Goal: Navigation & Orientation: Find specific page/section

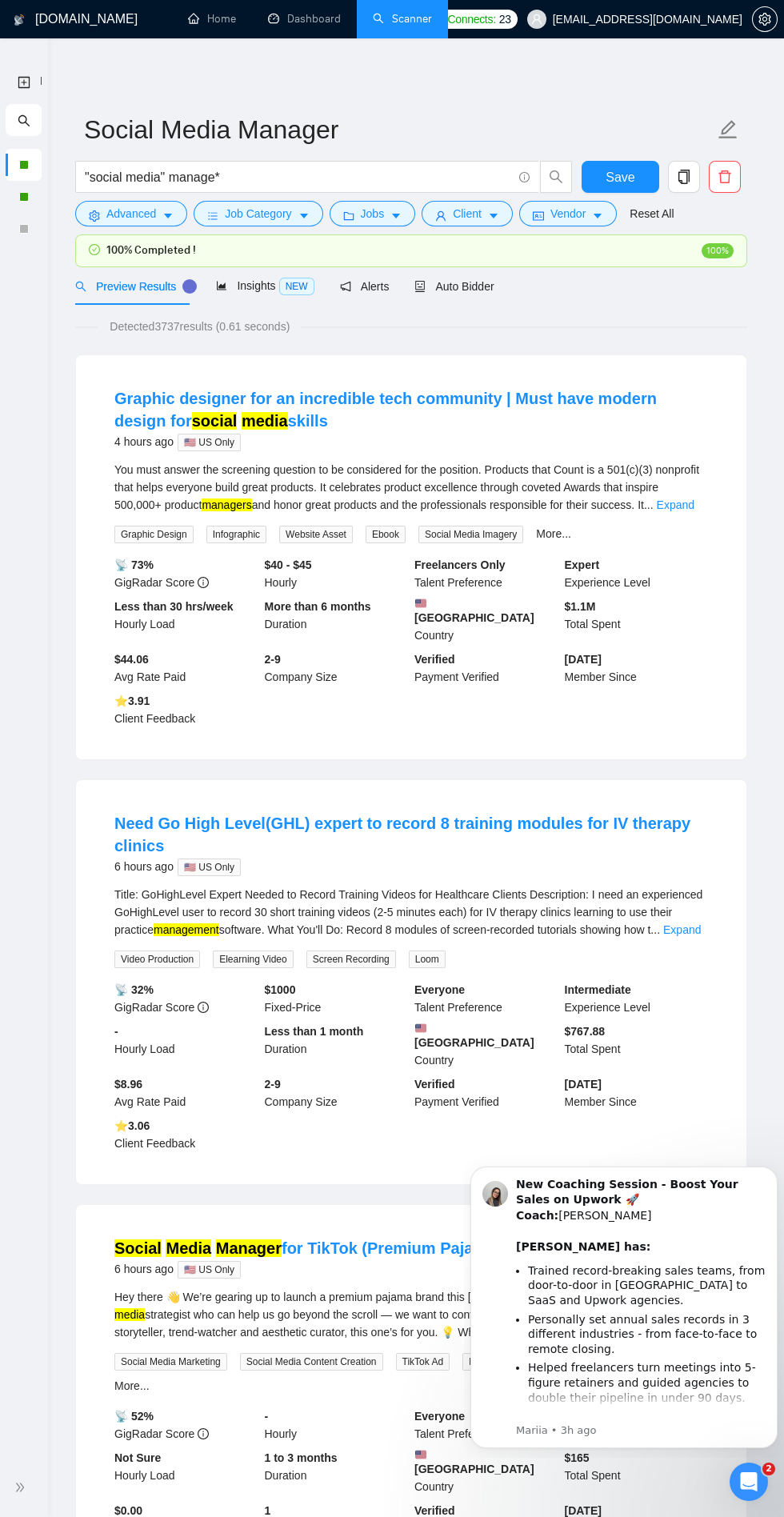
click at [22, 1487] on icon "double-right" at bounding box center [19, 1487] width 11 height 11
click at [312, 37] on li "Dashboard" at bounding box center [304, 19] width 105 height 38
click at [282, 19] on link "Dashboard" at bounding box center [305, 18] width 73 height 13
